Goal: Leave review/rating

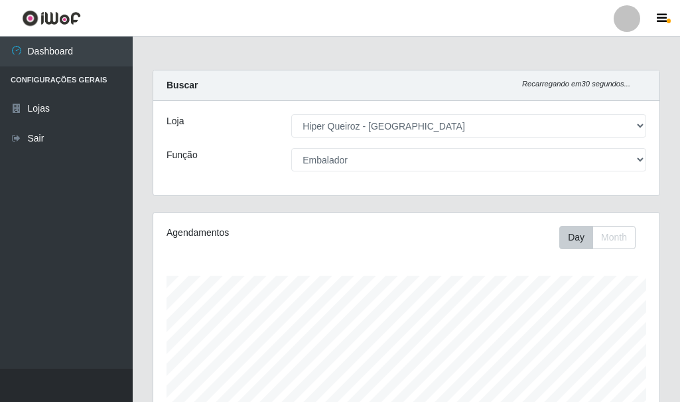
select select "513"
select select "1"
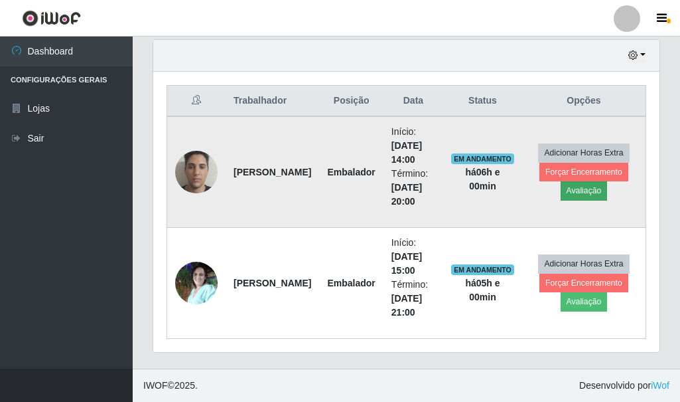
scroll to position [275, 506]
click at [575, 192] on button "Avaliação" at bounding box center [584, 190] width 47 height 19
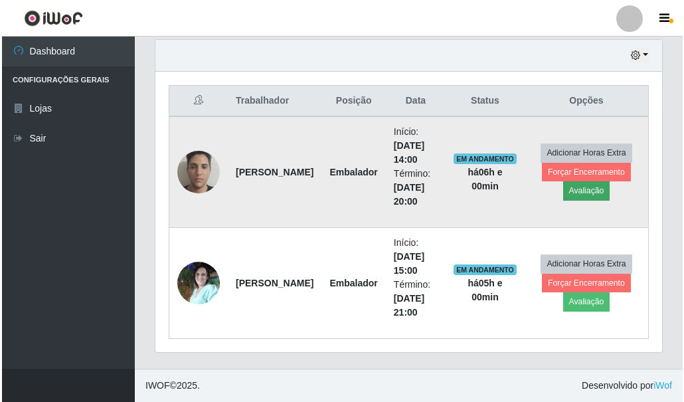
scroll to position [275, 500]
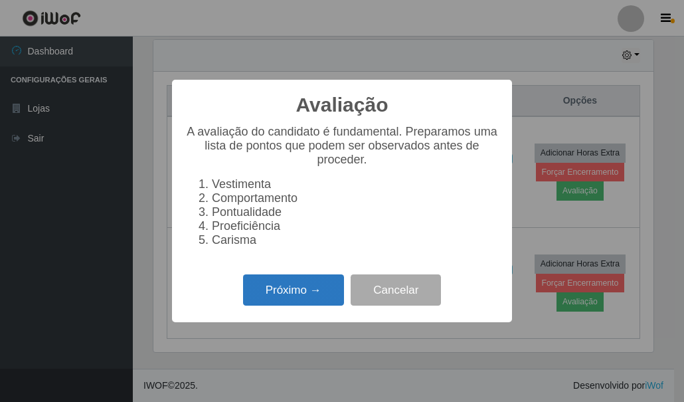
click at [275, 295] on button "Próximo →" at bounding box center [293, 289] width 101 height 31
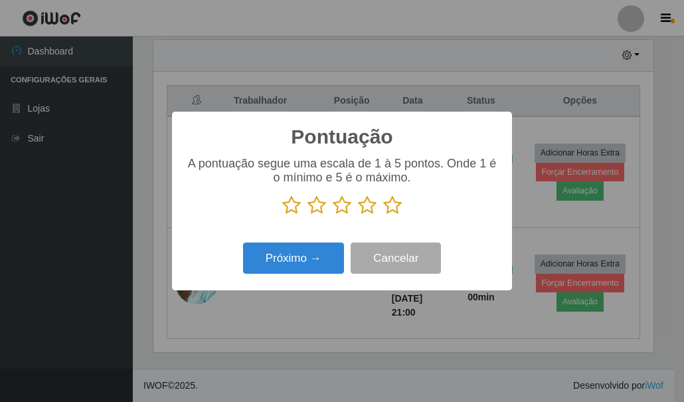
click at [243, 242] on button "Próximo →" at bounding box center [293, 257] width 101 height 31
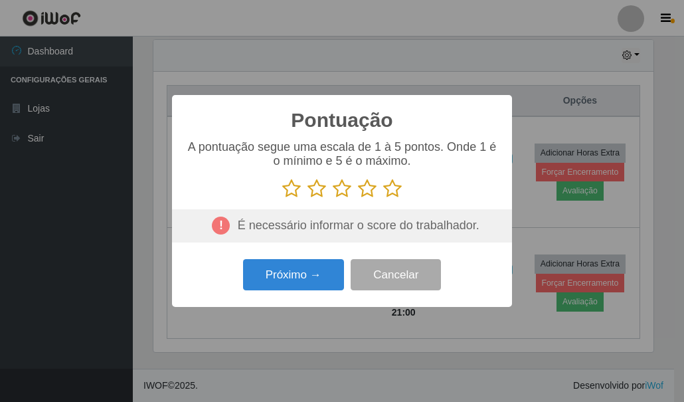
click at [393, 188] on icon at bounding box center [392, 189] width 19 height 20
click at [383, 198] on input "radio" at bounding box center [383, 198] width 0 height 0
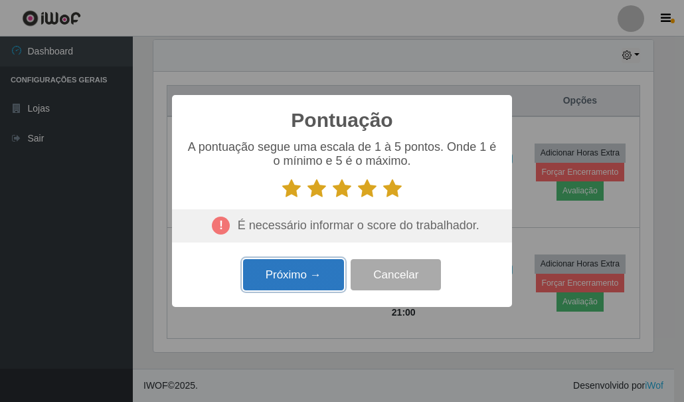
click at [288, 283] on button "Próximo →" at bounding box center [293, 274] width 101 height 31
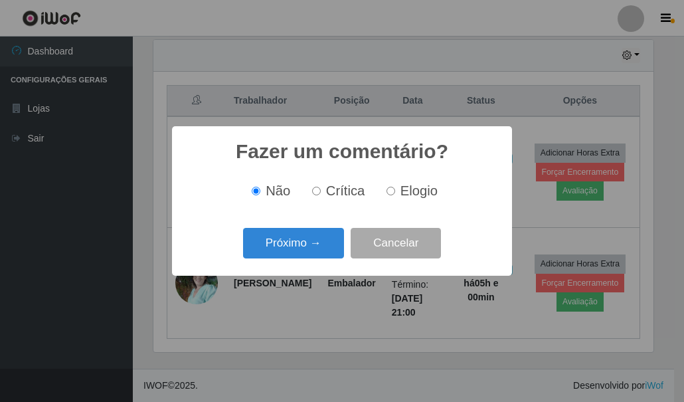
click at [393, 194] on input "Elogio" at bounding box center [390, 190] width 9 height 9
radio input "true"
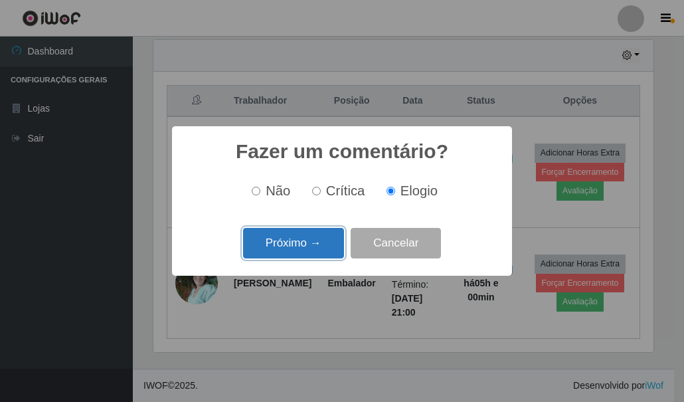
click at [296, 248] on button "Próximo →" at bounding box center [293, 243] width 101 height 31
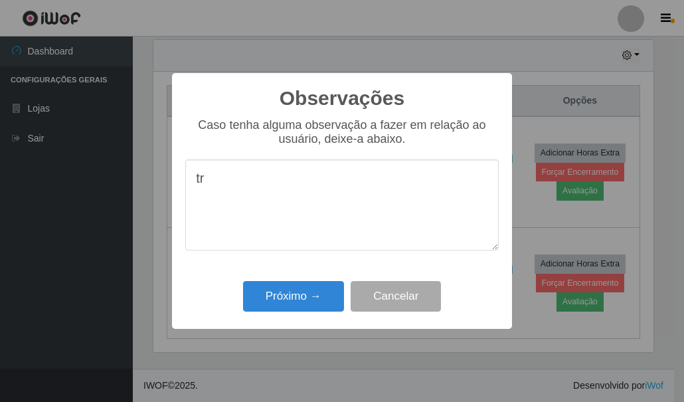
type textarea "t"
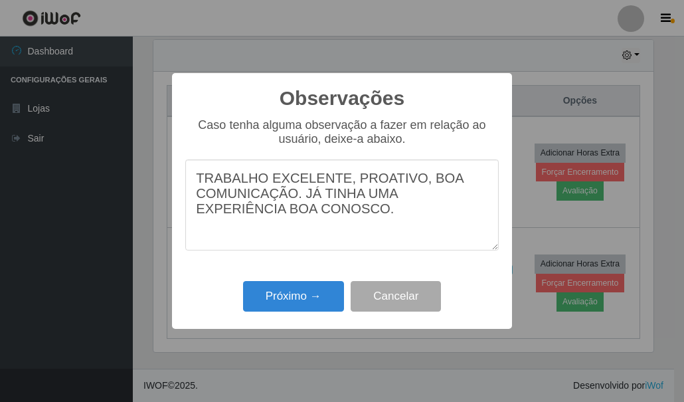
click at [221, 218] on textarea "TRABALHO EXCELENTE, PROATIVO, BOA COMUNICAÇÃO. JÁ TINHA UMA EXPERIÊNCIA BOA CON…" at bounding box center [341, 204] width 313 height 91
type textarea "TRABALHO EXCELENTE, PROATIVO, BOA COMUNICAÇÃO. JÁ TINHA UMA EXPERIÊNCIA ÓTIMA C…"
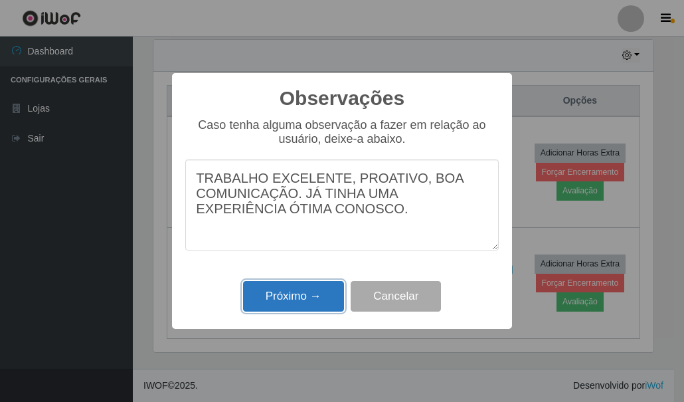
click at [299, 302] on button "Próximo →" at bounding box center [293, 296] width 101 height 31
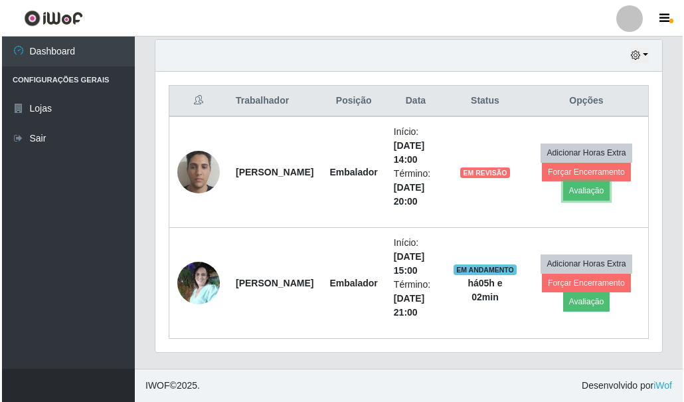
scroll to position [275, 506]
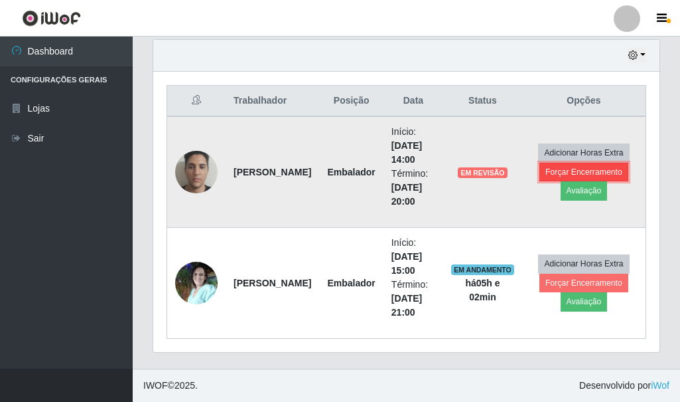
click at [587, 173] on button "Forçar Encerramento" at bounding box center [584, 172] width 89 height 19
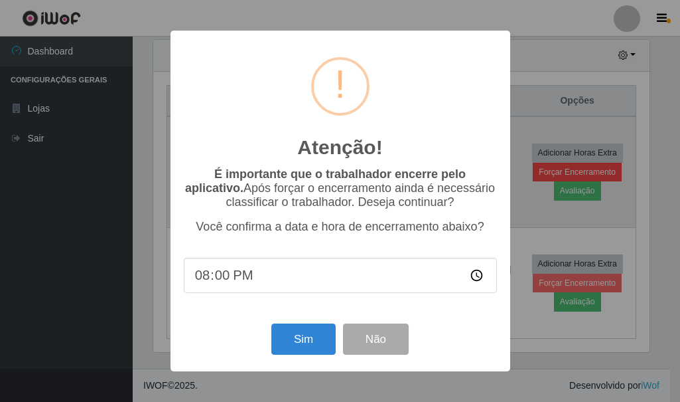
scroll to position [275, 500]
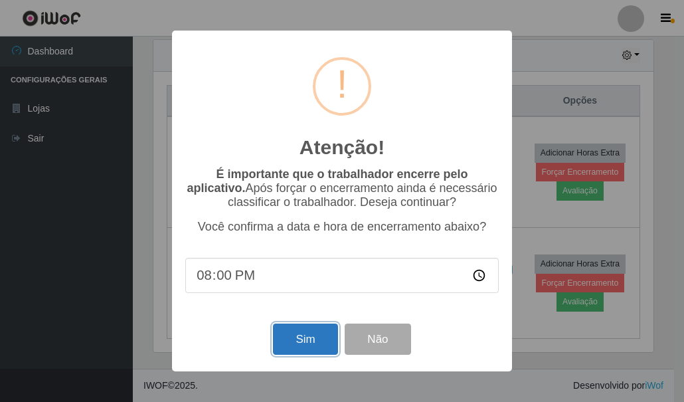
click at [307, 333] on button "Sim" at bounding box center [305, 338] width 64 height 31
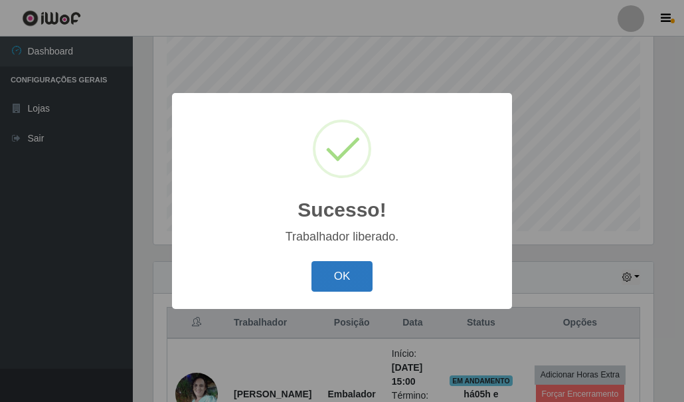
click at [331, 274] on button "OK" at bounding box center [342, 276] width 62 height 31
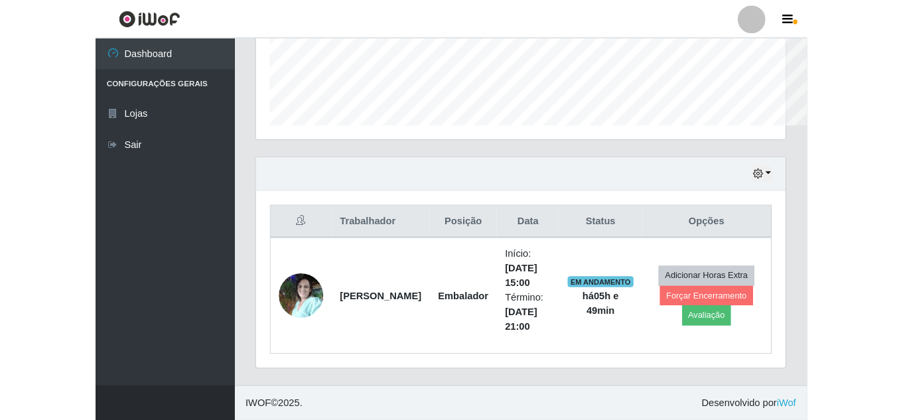
scroll to position [275, 729]
